Goal: Task Accomplishment & Management: Use online tool/utility

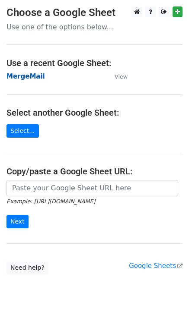
click at [37, 79] on strong "MergeMail" at bounding box center [25, 77] width 38 height 8
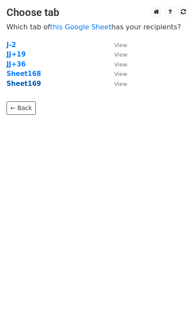
click at [32, 83] on strong "Sheet169" at bounding box center [23, 84] width 35 height 8
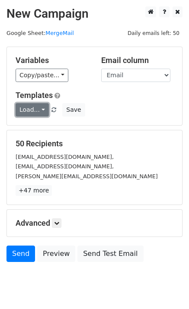
click at [31, 117] on link "Load..." at bounding box center [32, 109] width 33 height 13
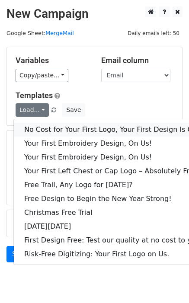
click at [45, 129] on link "No Cost for Your First Logo, Your First Design Is On Us!" at bounding box center [117, 130] width 207 height 14
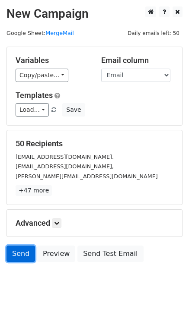
click at [21, 260] on link "Send" at bounding box center [20, 254] width 28 height 16
